Goal: Find specific page/section: Find specific page/section

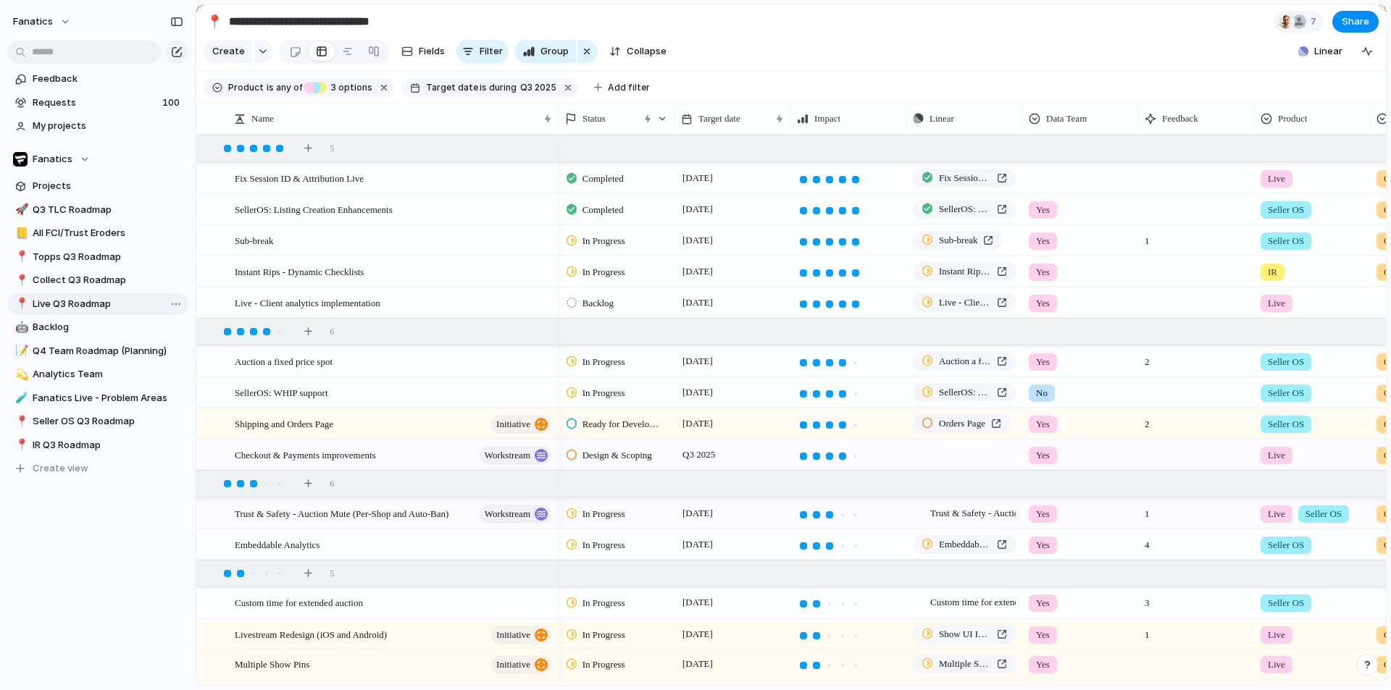
click at [61, 310] on span "Live Q3 Roadmap" at bounding box center [108, 304] width 151 height 14
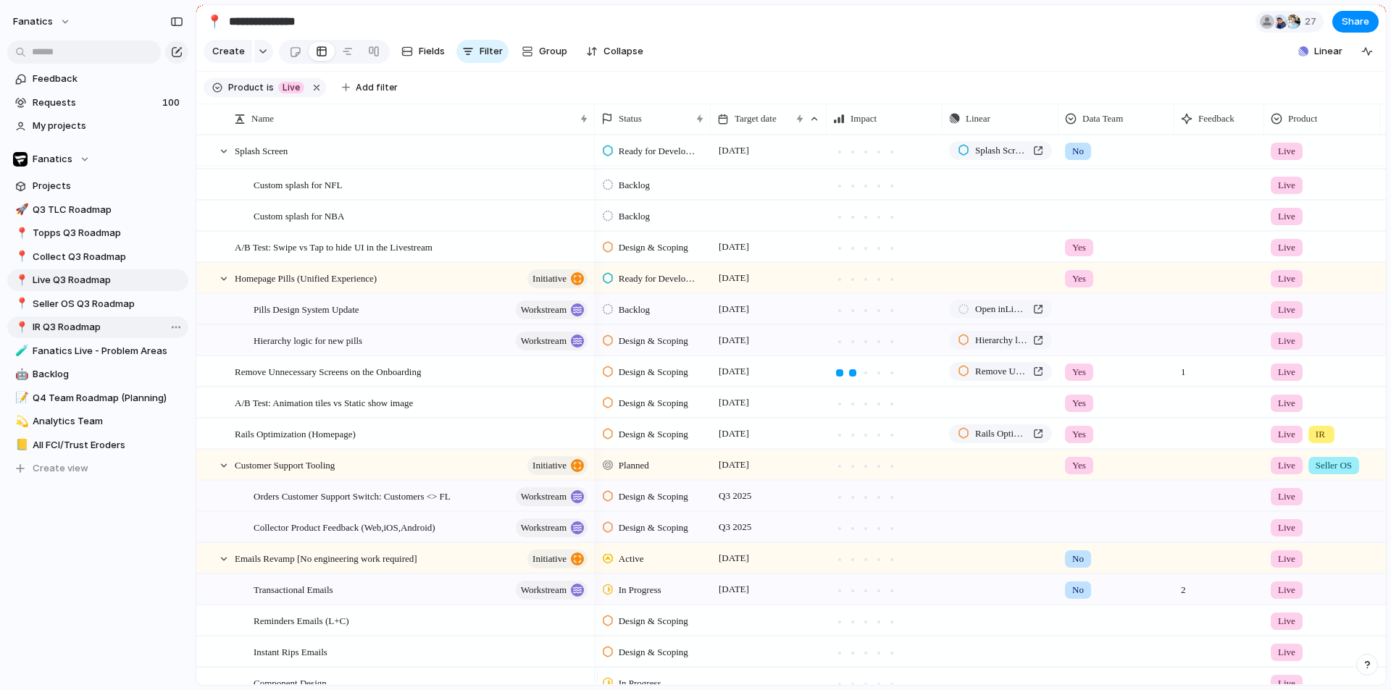
click at [49, 319] on link "📍 IR Q3 Roadmap" at bounding box center [97, 328] width 181 height 22
type input "**********"
